Goal: Task Accomplishment & Management: Complete application form

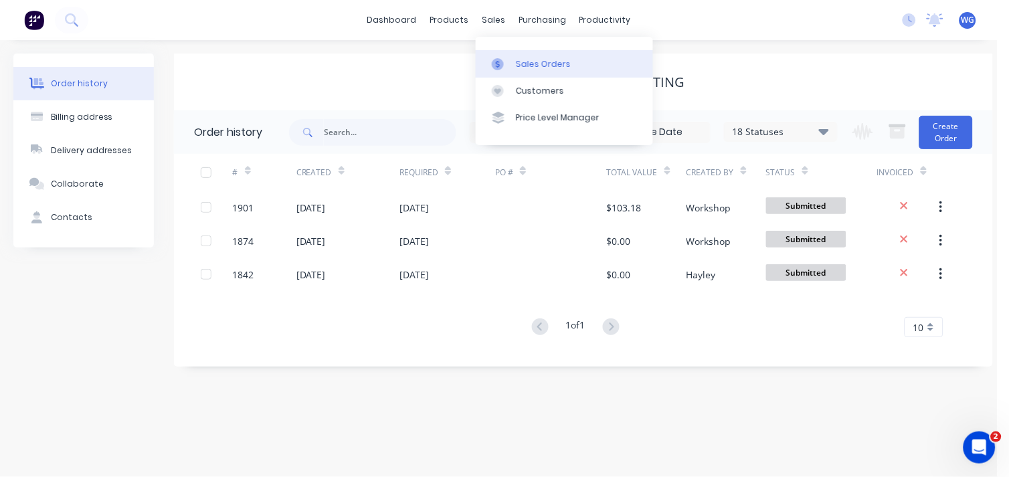
click at [531, 52] on link "Sales Orders" at bounding box center [564, 63] width 177 height 27
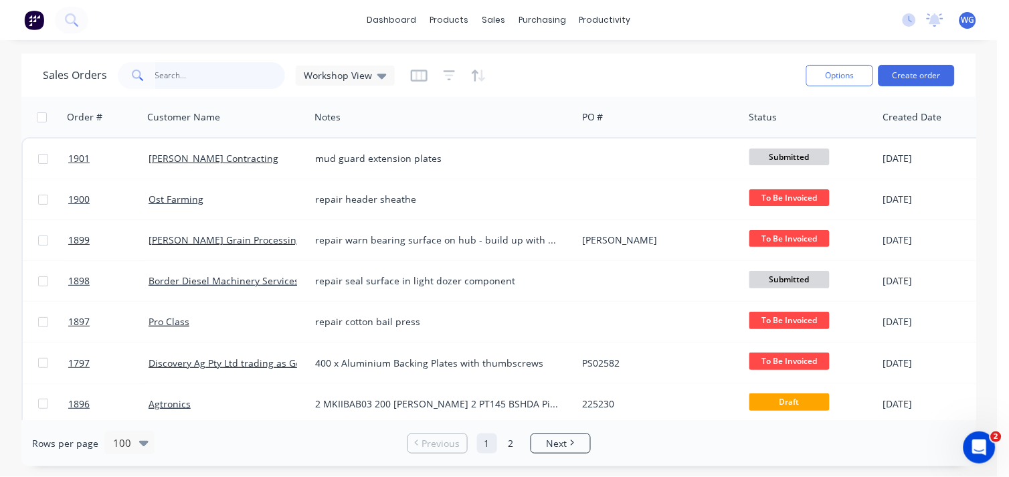
click at [155, 78] on input "text" at bounding box center [220, 75] width 130 height 27
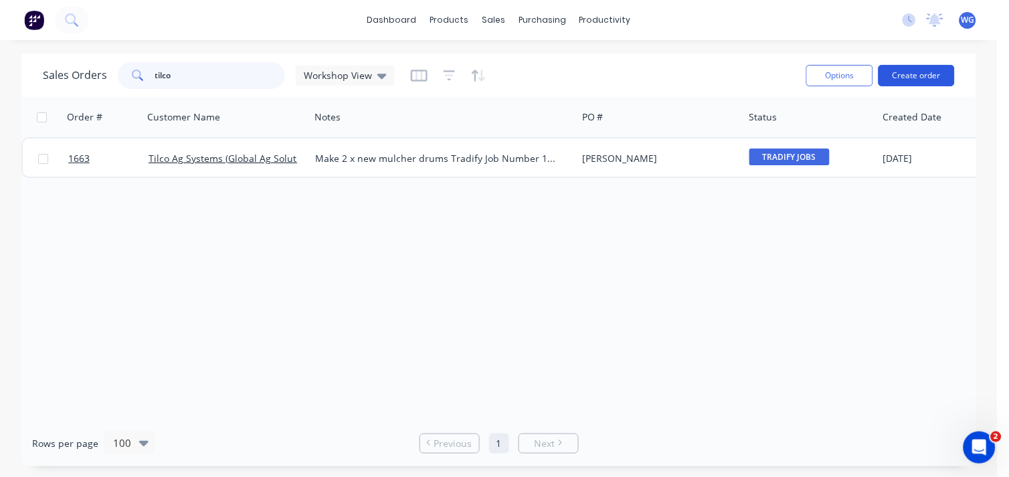
type input "tilco"
click at [919, 69] on button "Create order" at bounding box center [917, 75] width 76 height 21
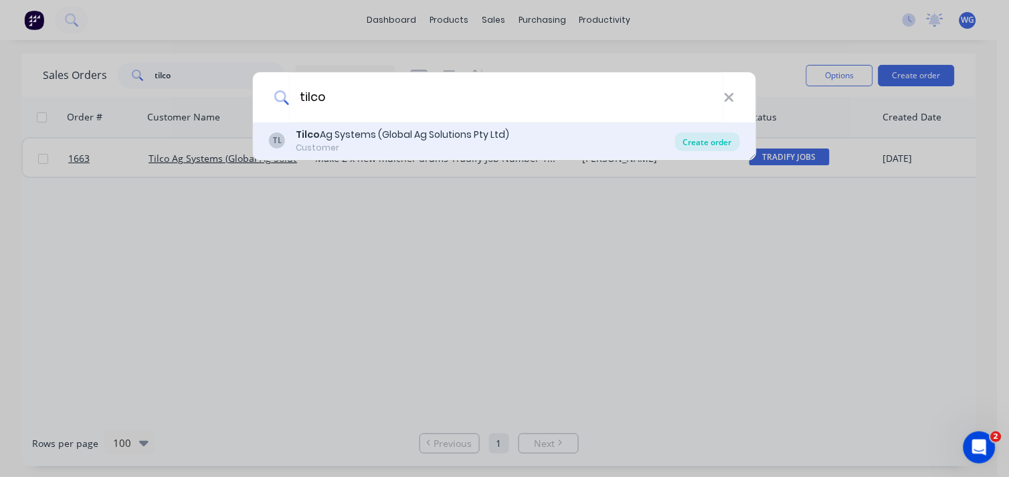
type input "tilco"
click at [707, 141] on div "Create order" at bounding box center [707, 141] width 65 height 19
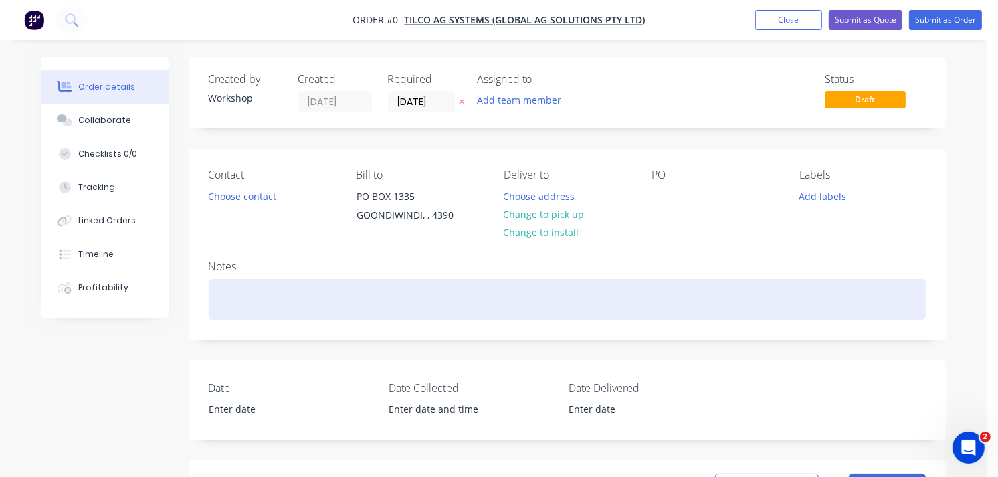
click at [258, 298] on div at bounding box center [567, 299] width 717 height 41
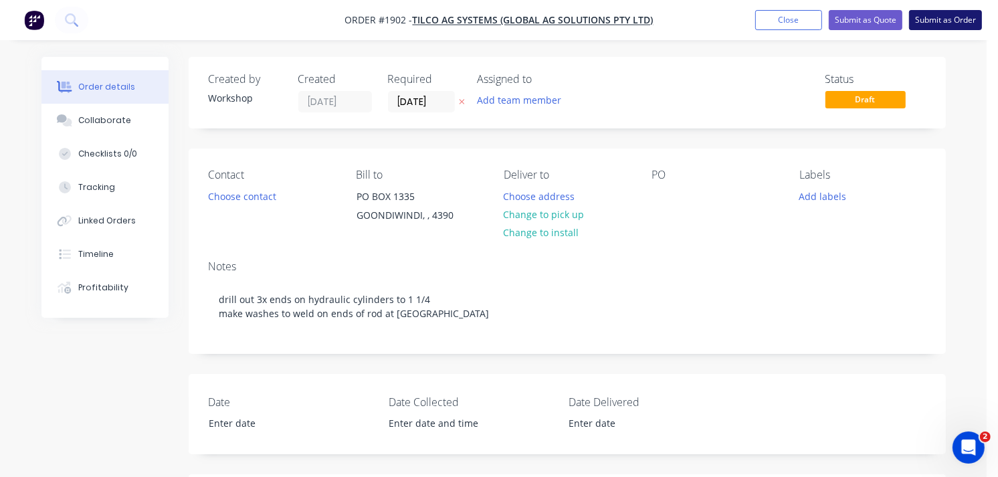
click at [941, 10] on button "Submit as Order" at bounding box center [945, 20] width 73 height 20
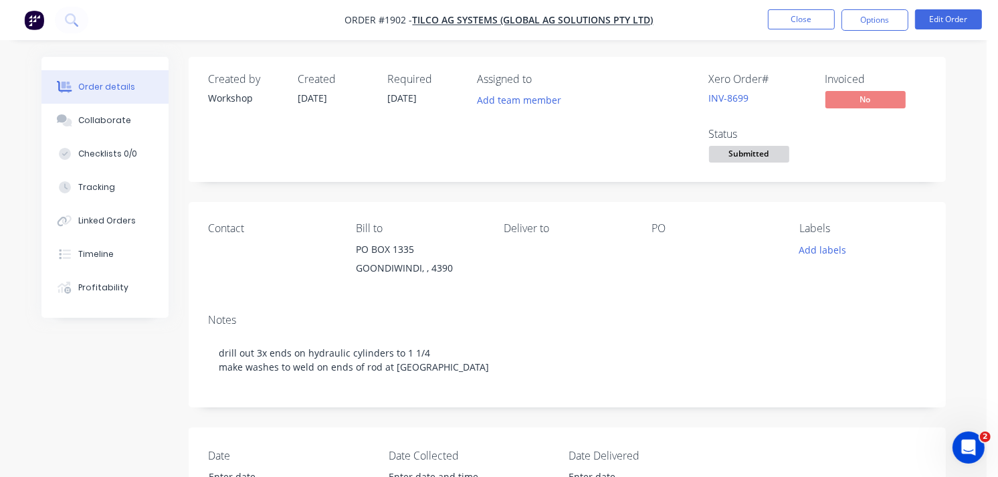
click at [34, 17] on img "button" at bounding box center [34, 20] width 20 height 20
